Goal: Information Seeking & Learning: Check status

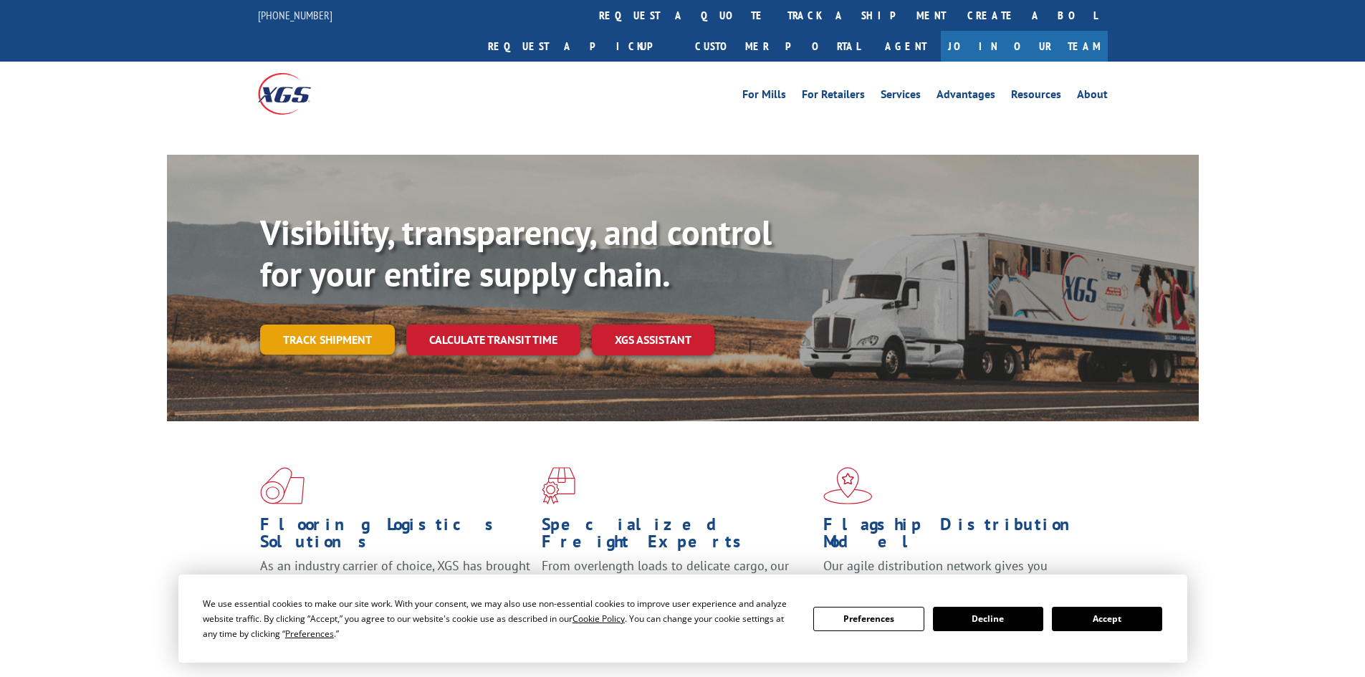
click at [338, 325] on link "Track shipment" at bounding box center [327, 340] width 135 height 30
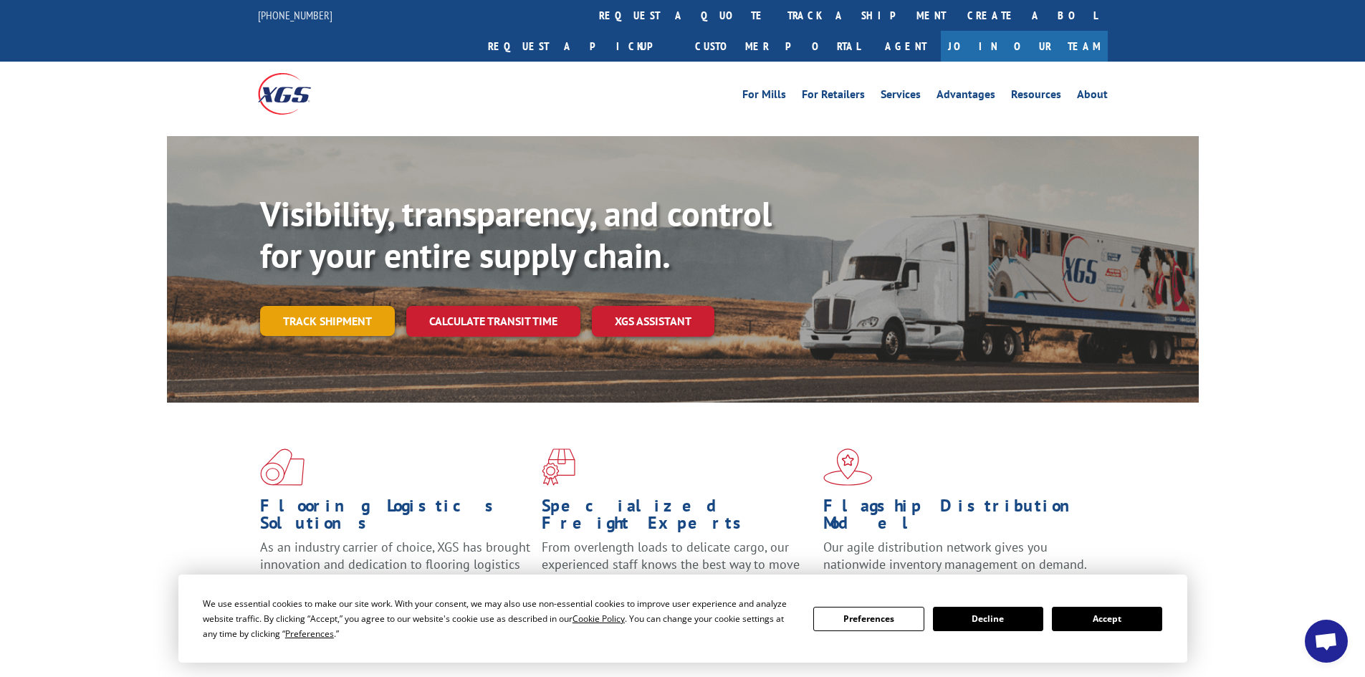
click at [367, 306] on link "Track shipment" at bounding box center [327, 321] width 135 height 30
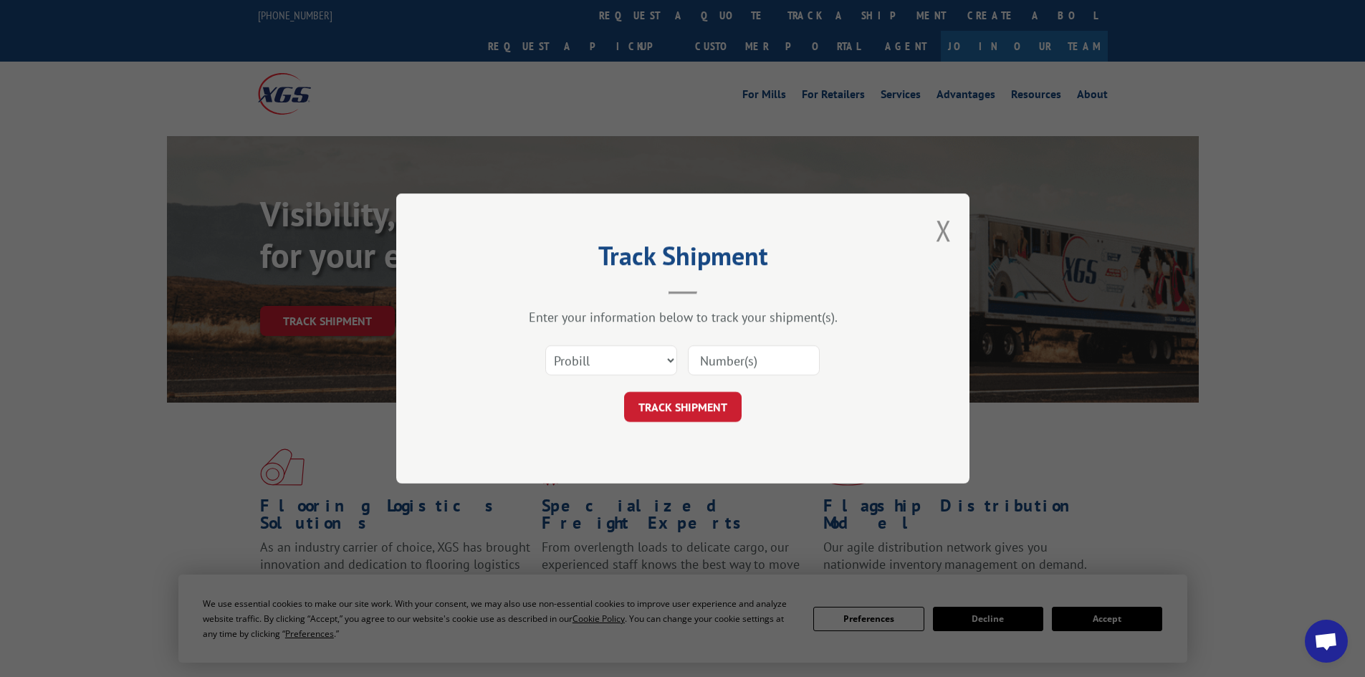
click at [767, 356] on input at bounding box center [754, 360] width 132 height 30
paste input "17691425"
type input "17691425"
click at [718, 414] on button "TRACK SHIPMENT" at bounding box center [683, 407] width 118 height 30
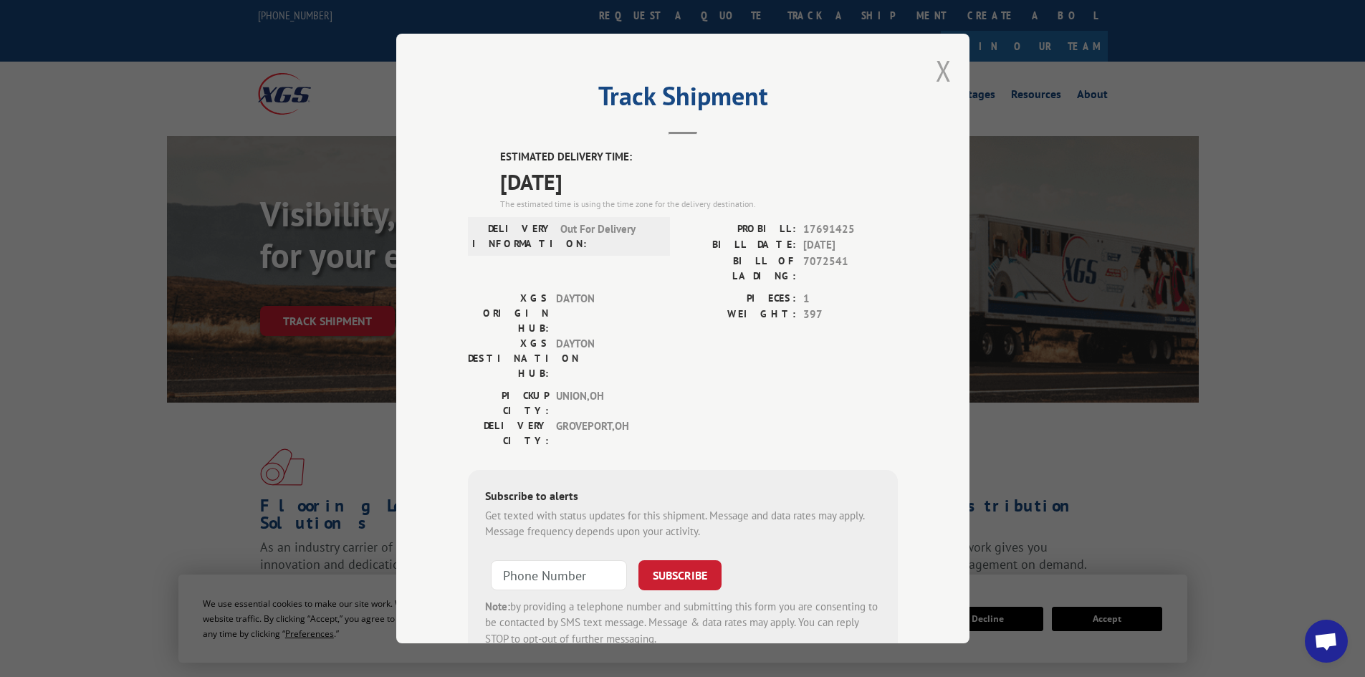
click at [936, 83] on button "Close modal" at bounding box center [944, 71] width 16 height 38
